Goal: Information Seeking & Learning: Learn about a topic

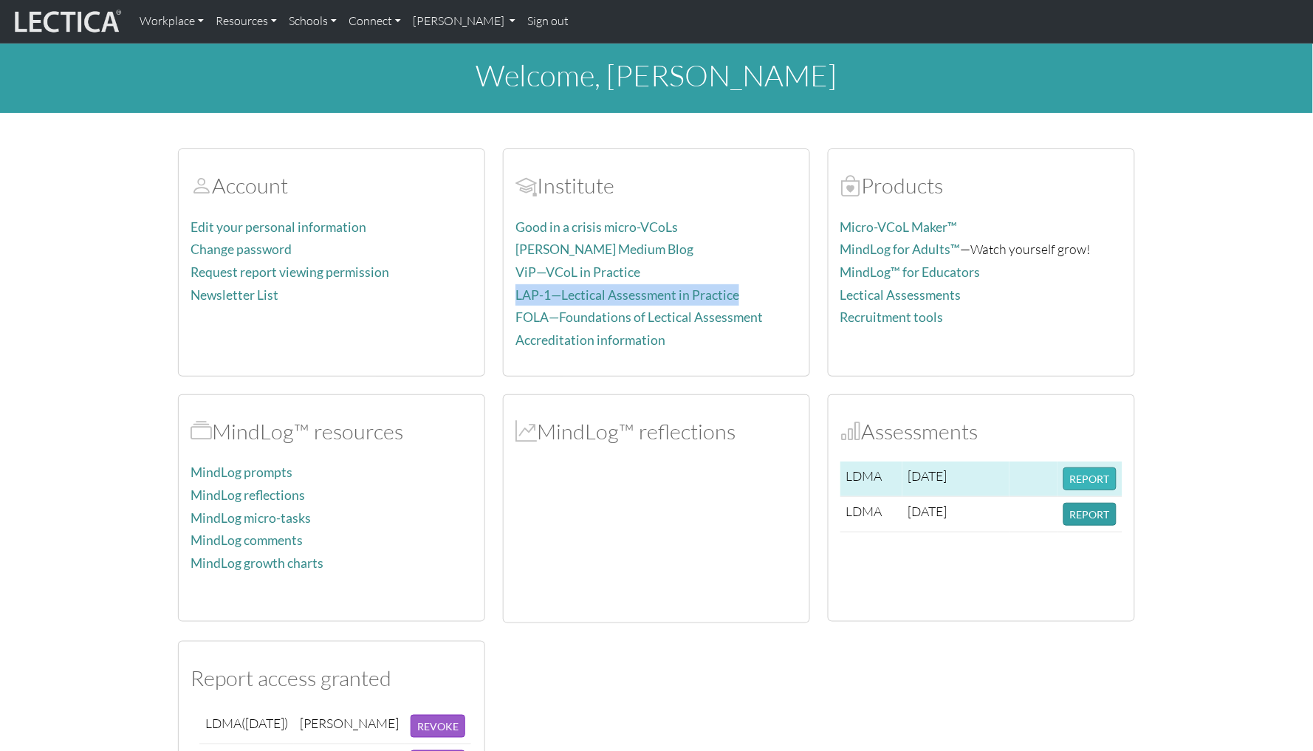
click at [1095, 471] on button "REPORT" at bounding box center [1090, 479] width 53 height 23
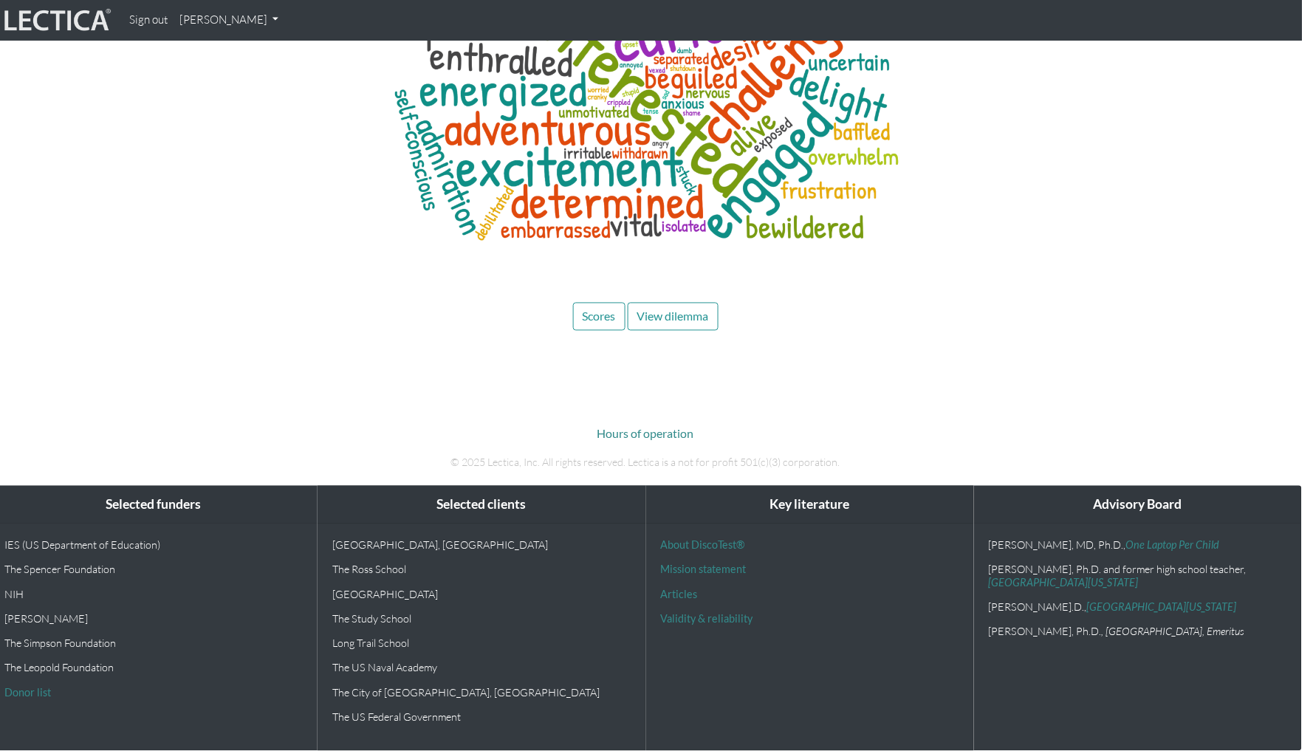
scroll to position [7083, 11]
click at [614, 318] on span "Scores" at bounding box center [599, 317] width 33 height 14
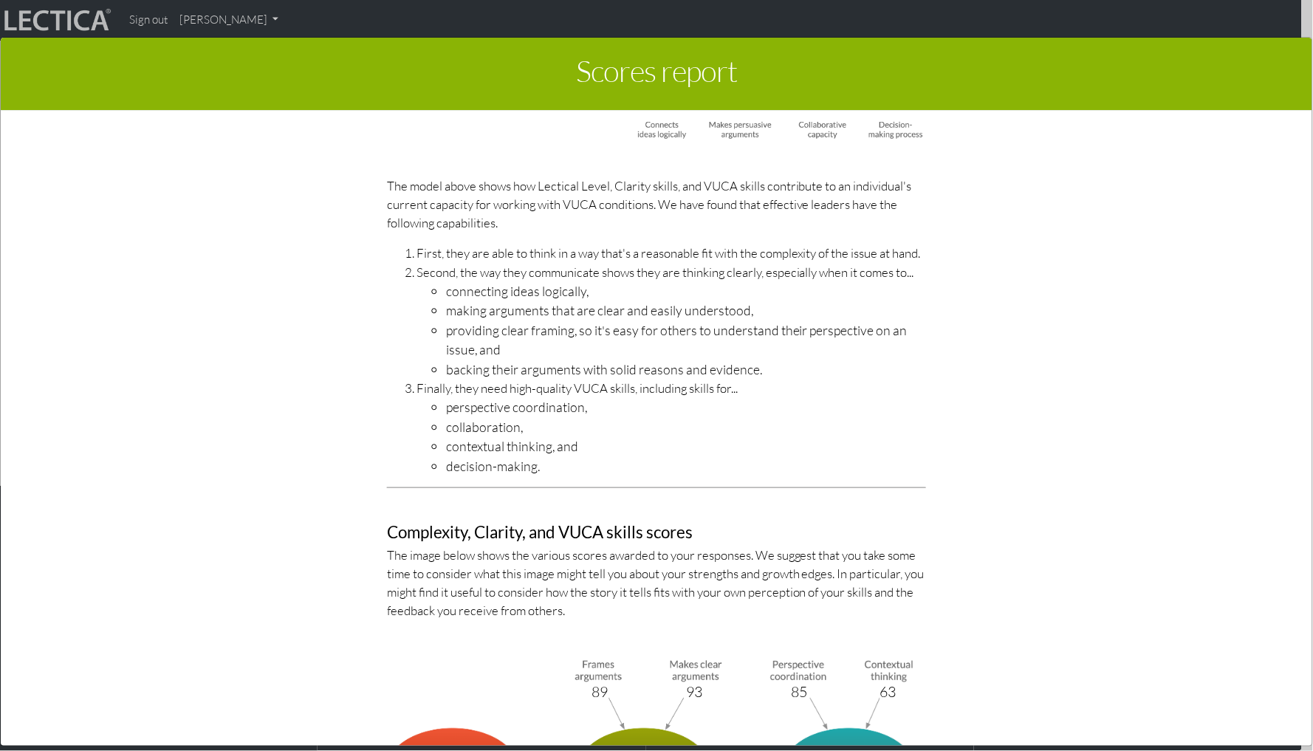
scroll to position [4781, 0]
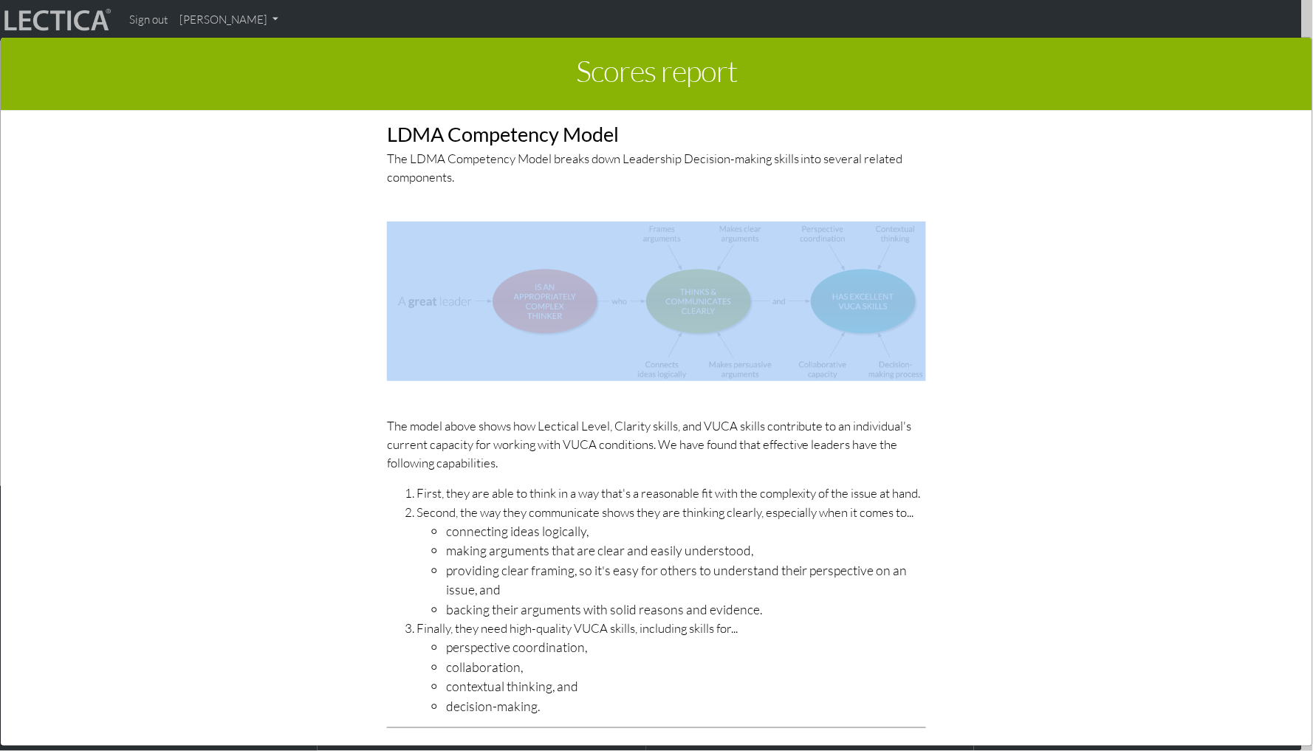
drag, startPoint x: 958, startPoint y: 352, endPoint x: 732, endPoint y: 247, distance: 249.2
click at [732, 247] on div "LDMA Competency Model The LDMA Competency Model breaks down Leadership Decision…" at bounding box center [657, 614] width 842 height 1078
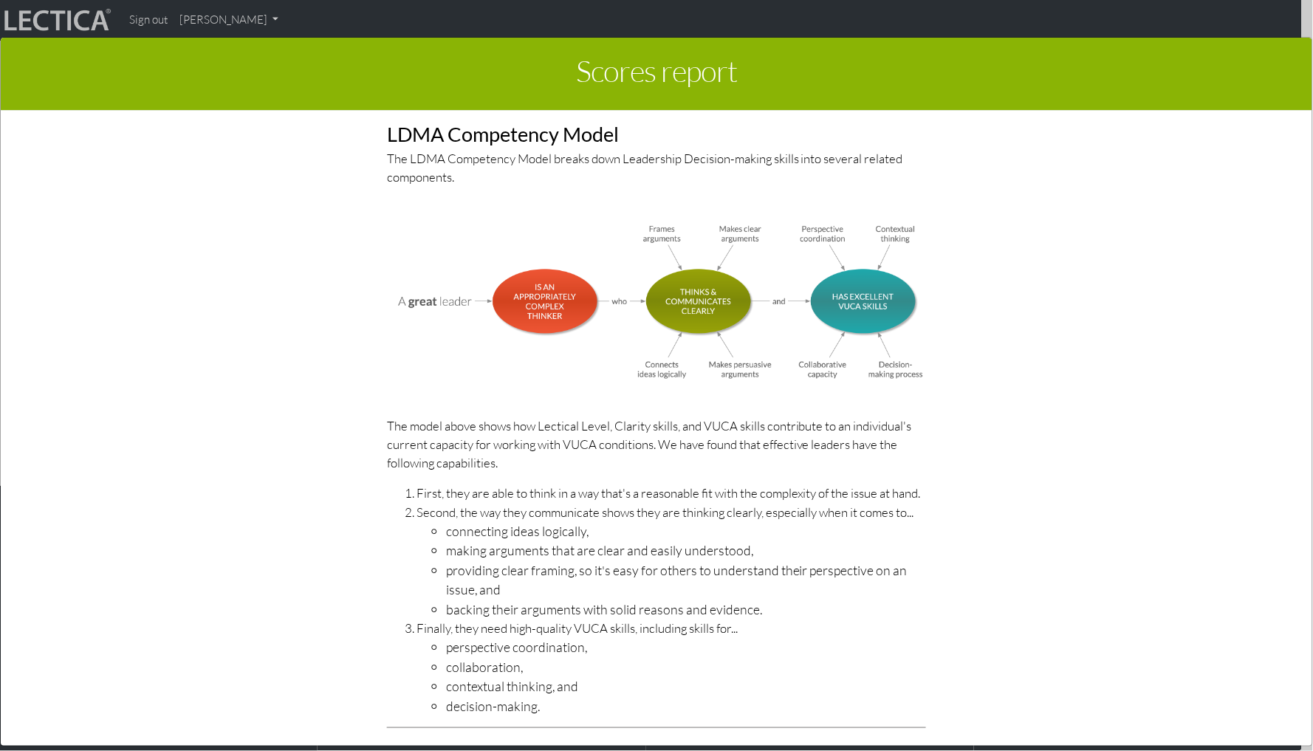
drag, startPoint x: 608, startPoint y: 163, endPoint x: 765, endPoint y: 267, distance: 187.7
click at [765, 267] on div "LDMA Competency Model The LDMA Competency Model breaks down Leadership Decision…" at bounding box center [656, 614] width 561 height 1078
click at [765, 265] on img at bounding box center [656, 302] width 539 height 160
click at [781, 329] on img at bounding box center [656, 302] width 539 height 160
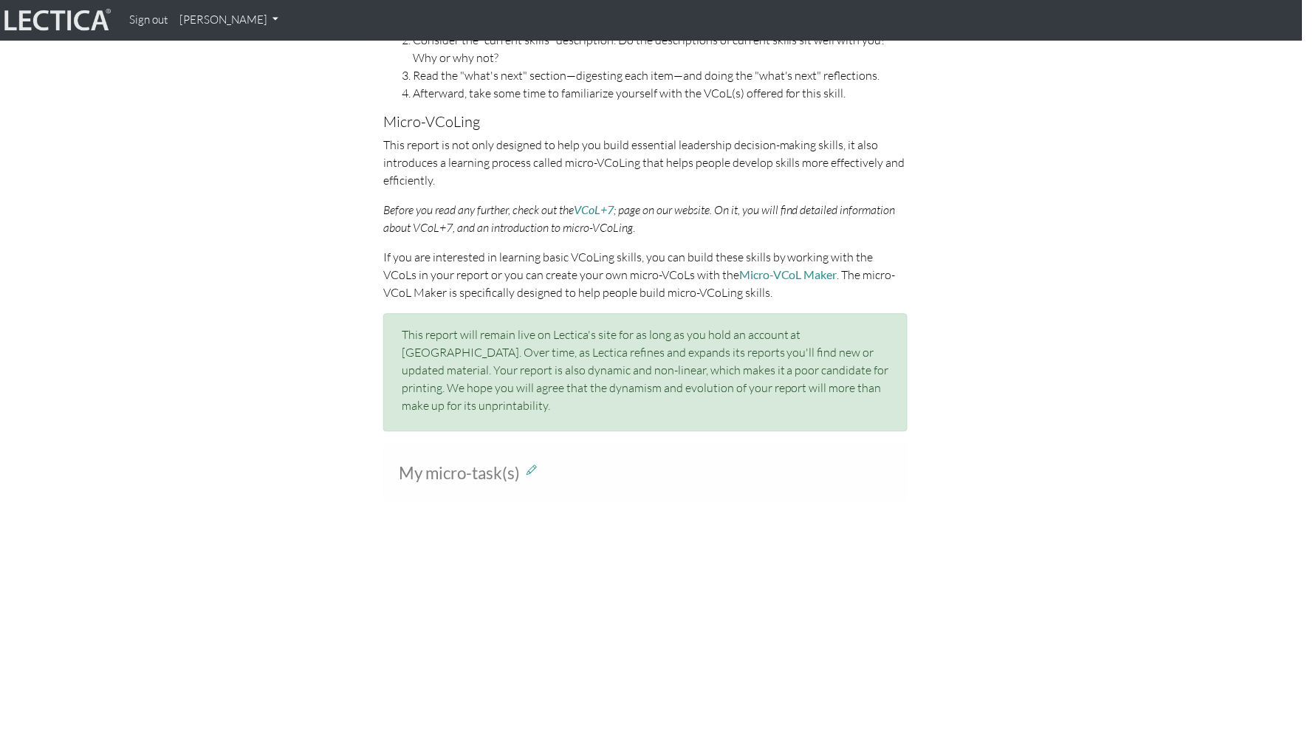
scroll to position [736, 11]
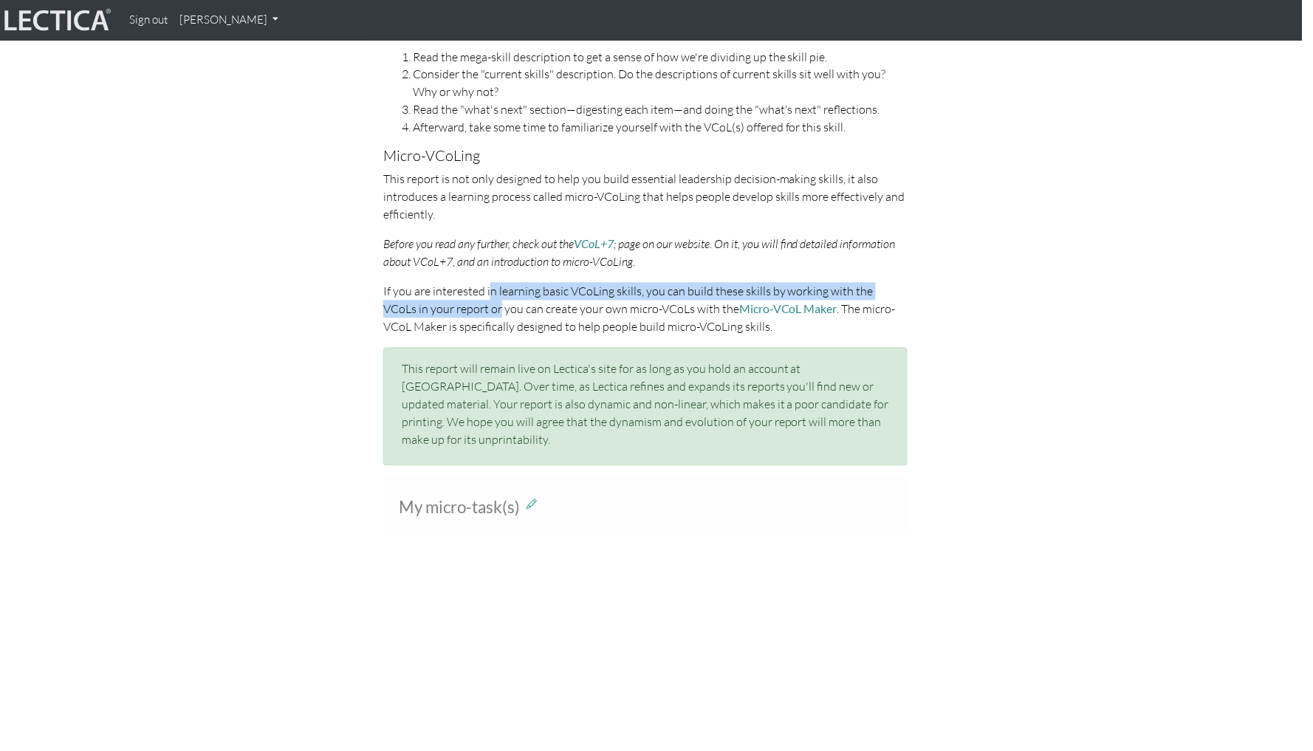
drag, startPoint x: 491, startPoint y: 297, endPoint x: 504, endPoint y: 326, distance: 32.1
click at [504, 326] on p "If you are interested in learning basic VCoLing skills, you can build these ski…" at bounding box center [645, 309] width 524 height 53
